Goal: Task Accomplishment & Management: Complete application form

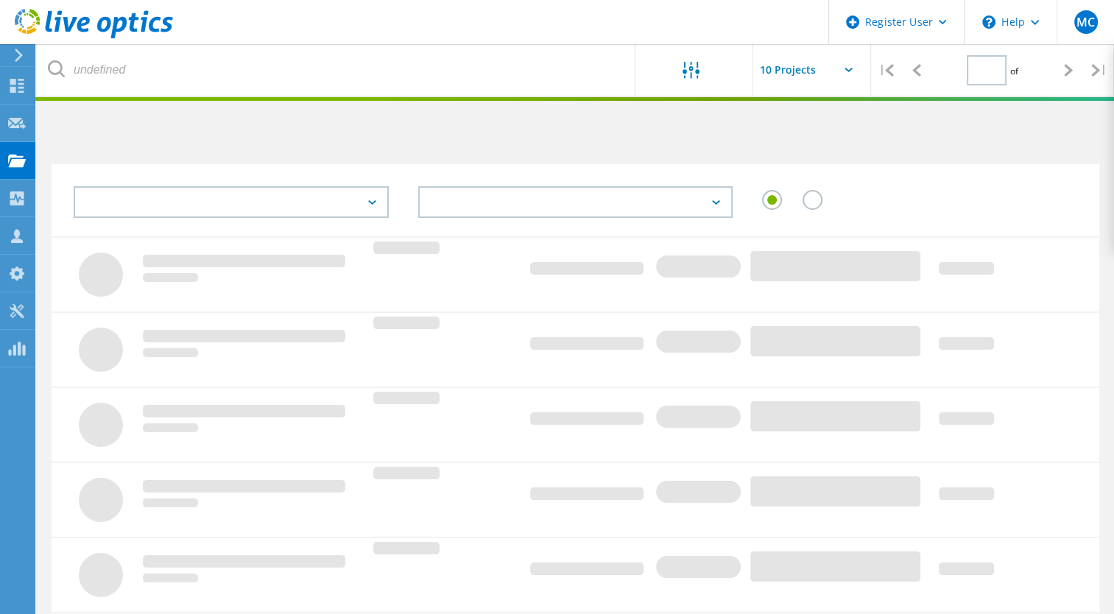
type input "1"
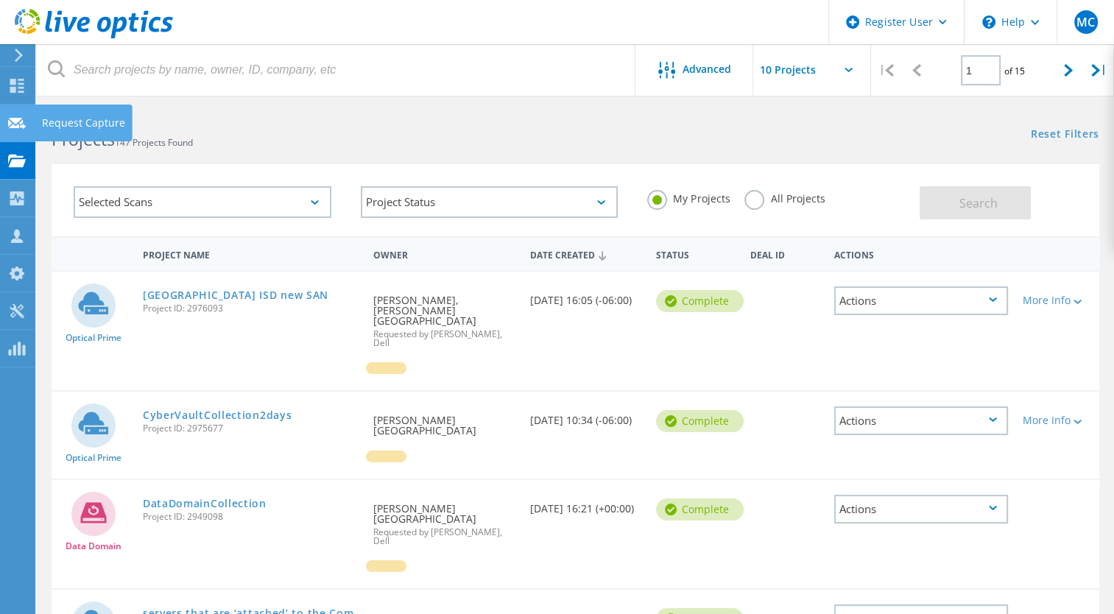
click at [86, 120] on div "Request Capture" at bounding box center [83, 123] width 83 height 10
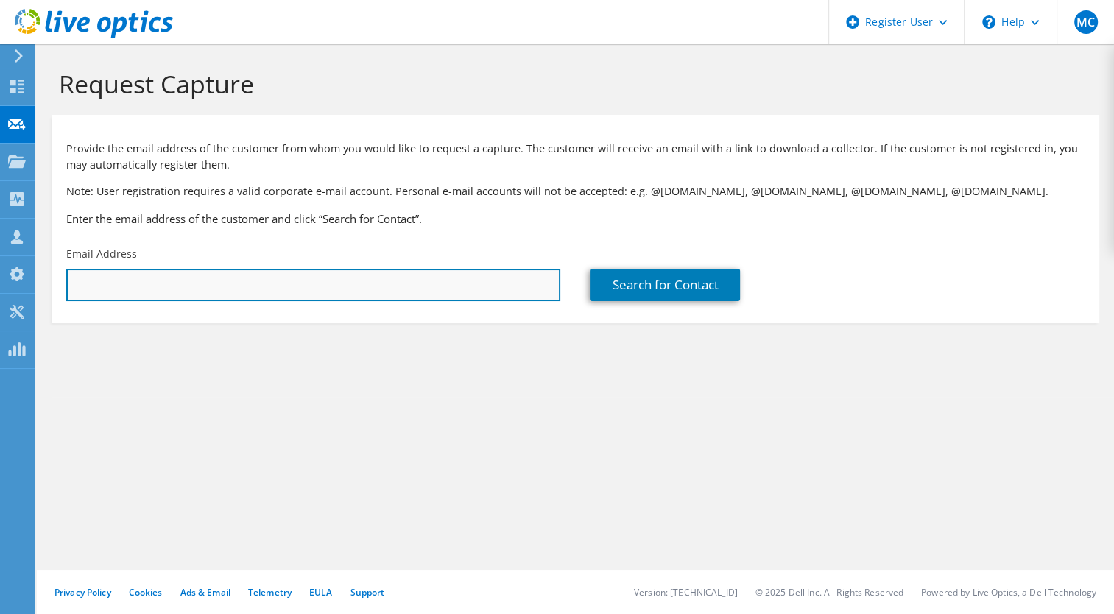
click at [131, 295] on input "text" at bounding box center [313, 285] width 494 height 32
paste input "Tom Davis;"
type input "T"
type input "davist@trinityra.org"
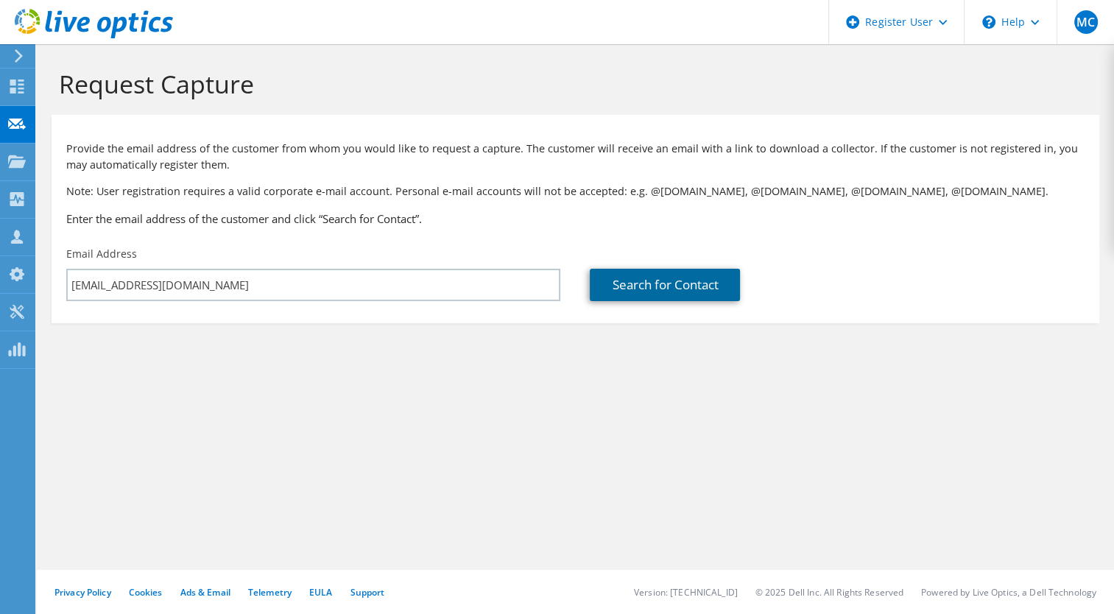
click at [658, 286] on link "Search for Contact" at bounding box center [665, 285] width 150 height 32
type input "TRINITY RIVER AUTHORITY"
type input "Tom"
type input "Davis"
type input "[GEOGRAPHIC_DATA]"
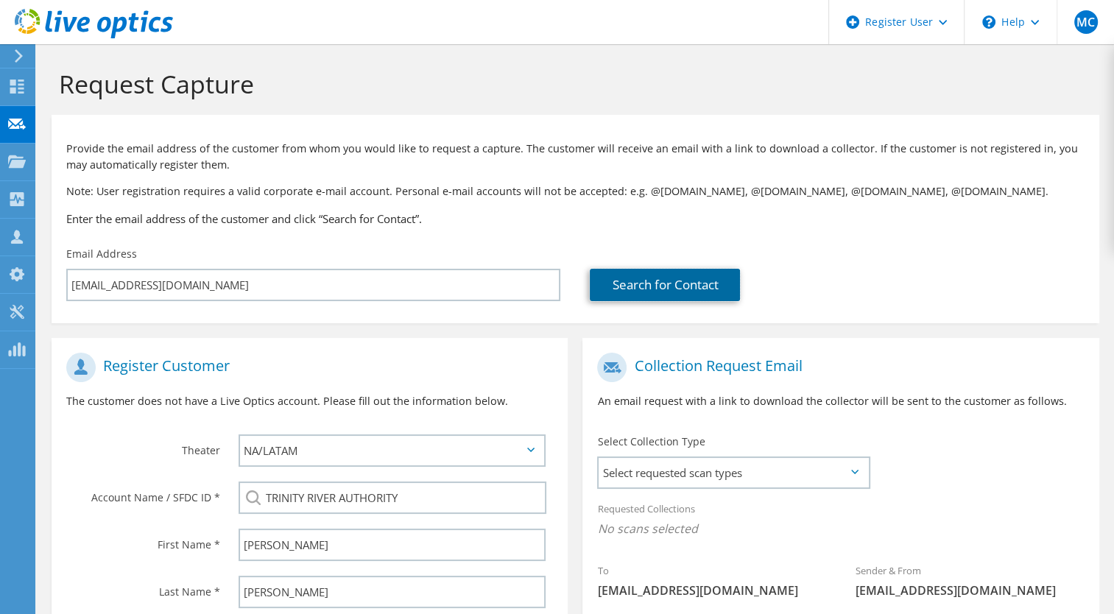
scroll to position [234, 0]
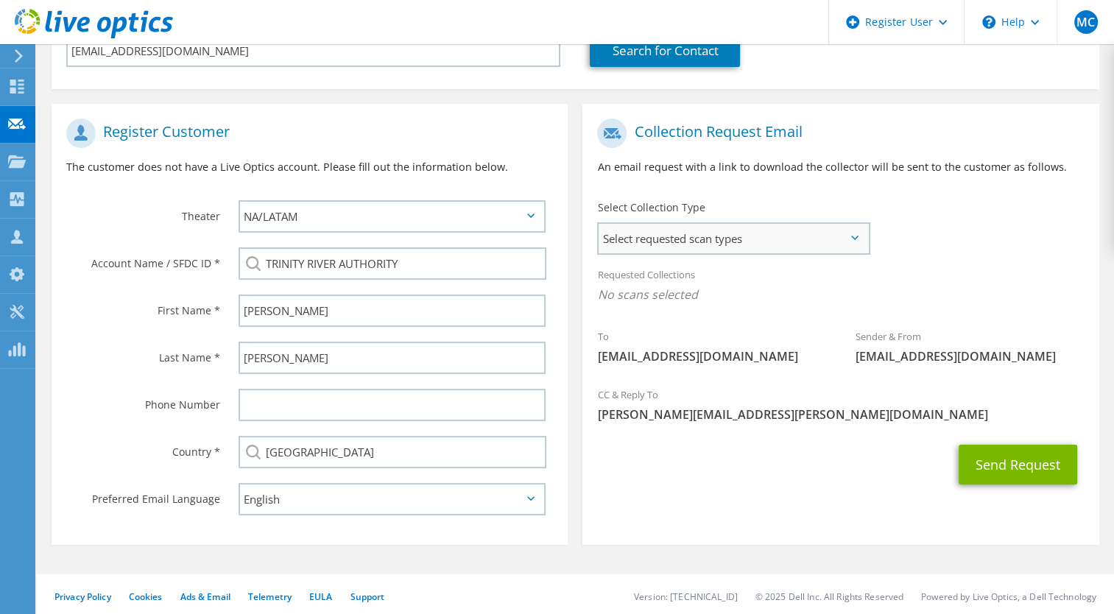
click at [657, 237] on span "Select requested scan types" at bounding box center [733, 238] width 269 height 29
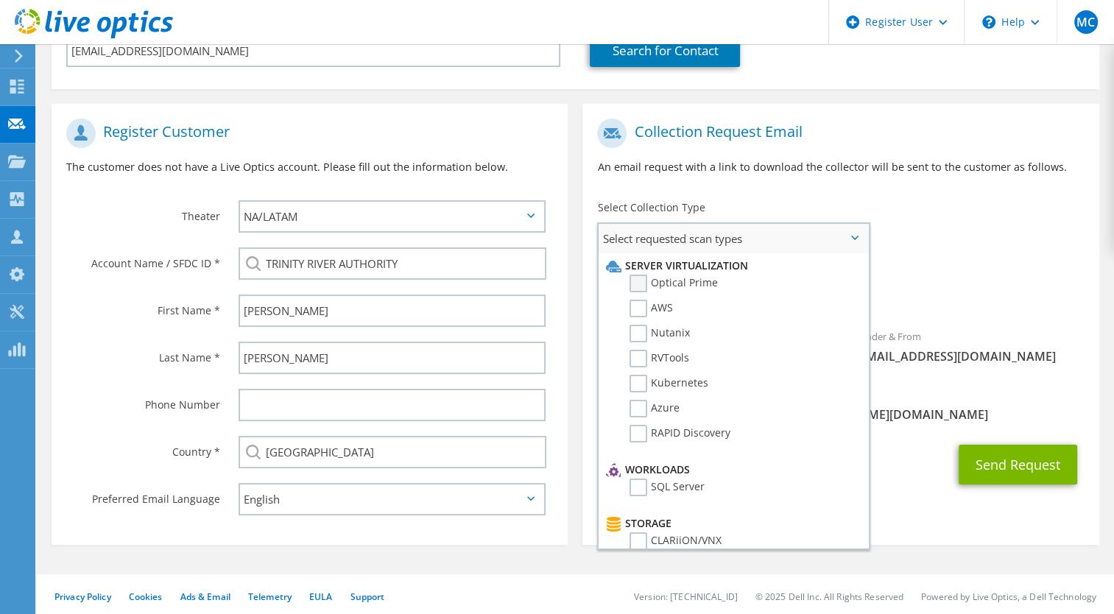
click at [638, 283] on label "Optical Prime" at bounding box center [674, 284] width 88 height 18
click at [0, 0] on input "Optical Prime" at bounding box center [0, 0] width 0 height 0
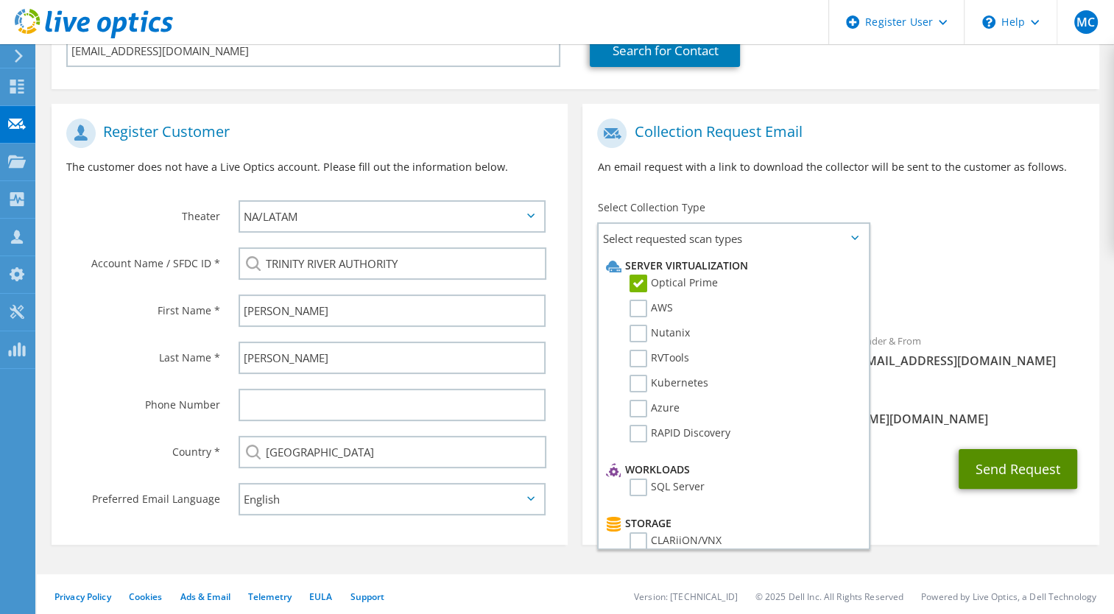
click at [997, 464] on button "Send Request" at bounding box center [1018, 469] width 119 height 40
